Goal: Task Accomplishment & Management: Manage account settings

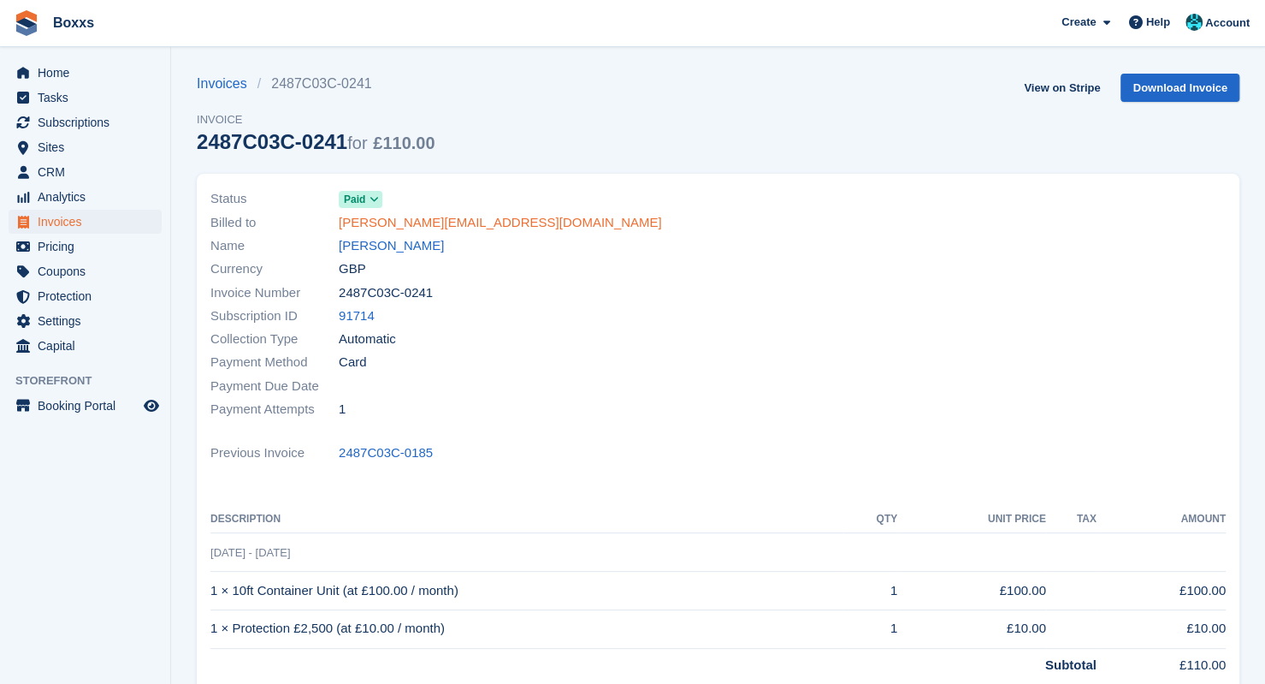
click at [394, 216] on link "[PERSON_NAME][EMAIL_ADDRESS][DOMAIN_NAME]" at bounding box center [500, 223] width 323 height 20
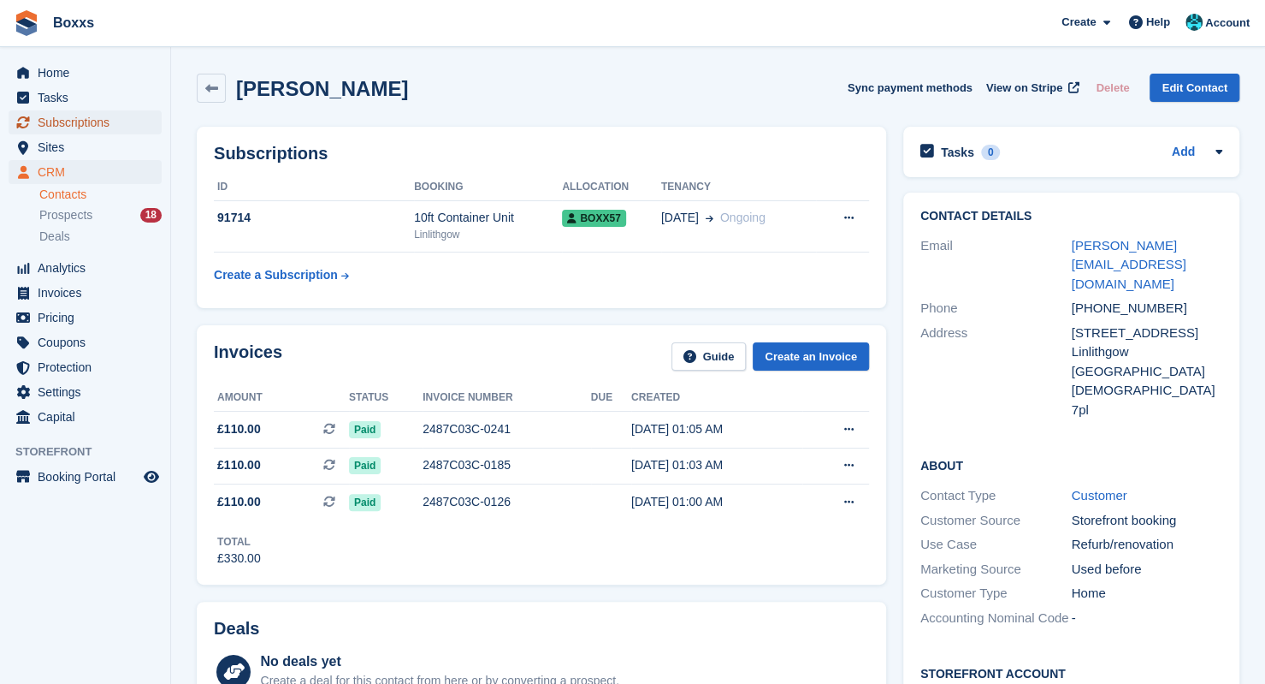
click at [55, 127] on span "Subscriptions" at bounding box center [89, 122] width 103 height 24
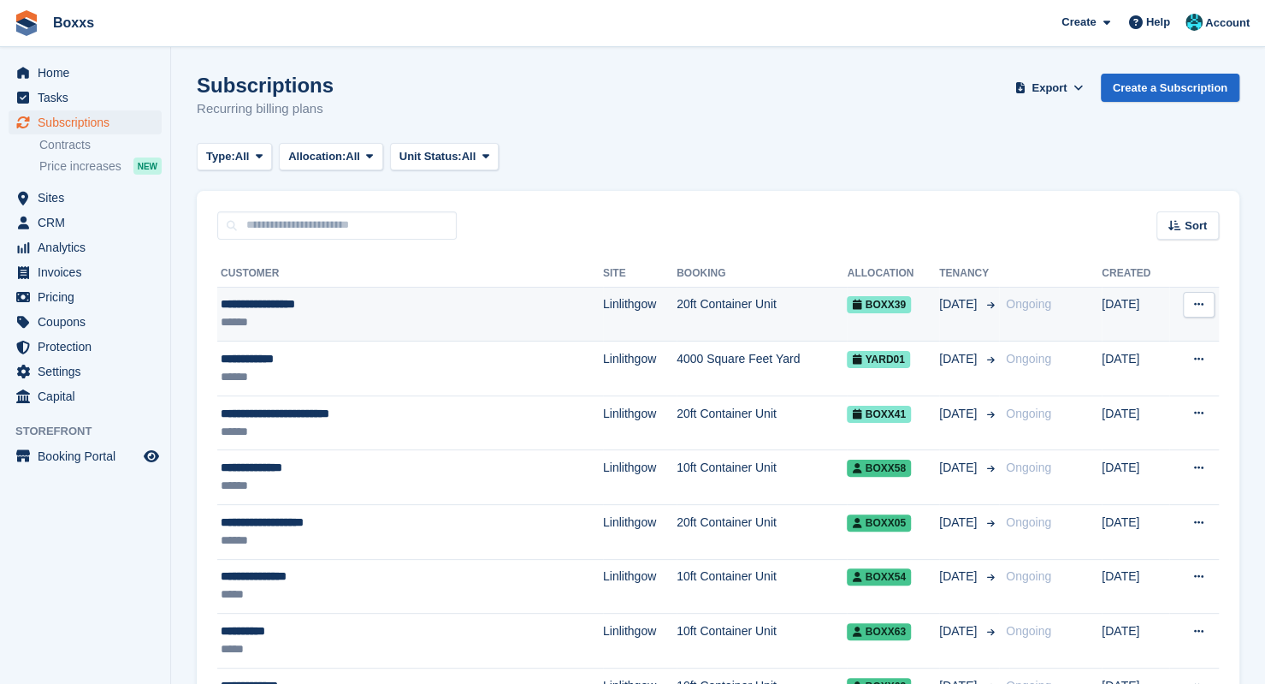
click at [305, 305] on div "**********" at bounding box center [358, 304] width 275 height 18
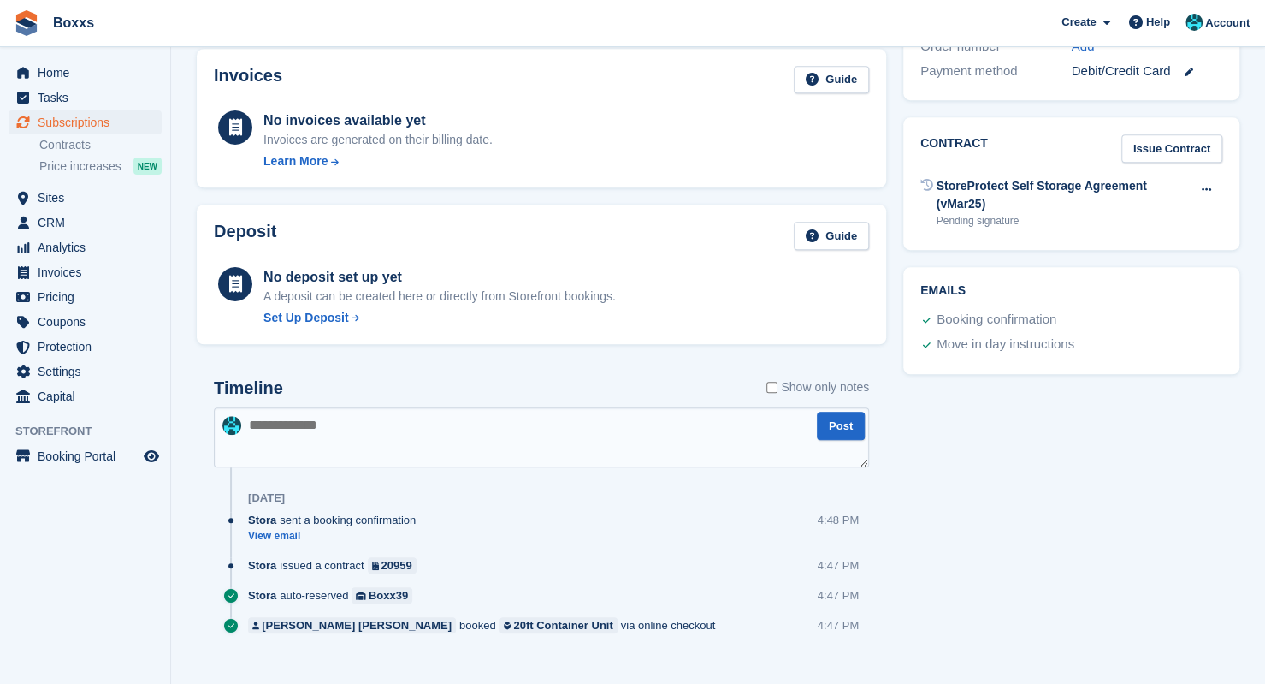
scroll to position [575, 0]
